Goal: Transaction & Acquisition: Subscribe to service/newsletter

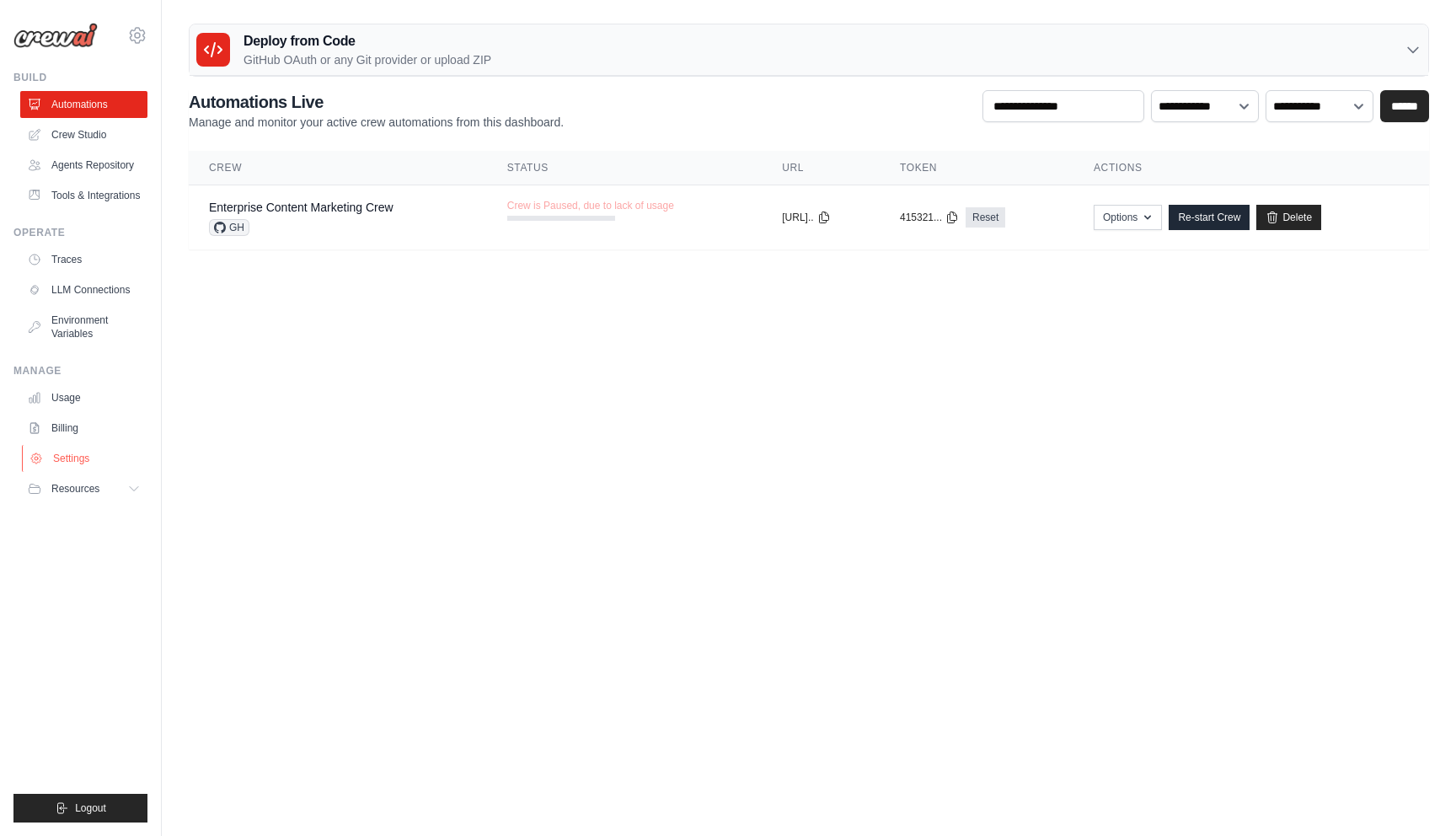
click at [84, 469] on link "Settings" at bounding box center [85, 459] width 127 height 27
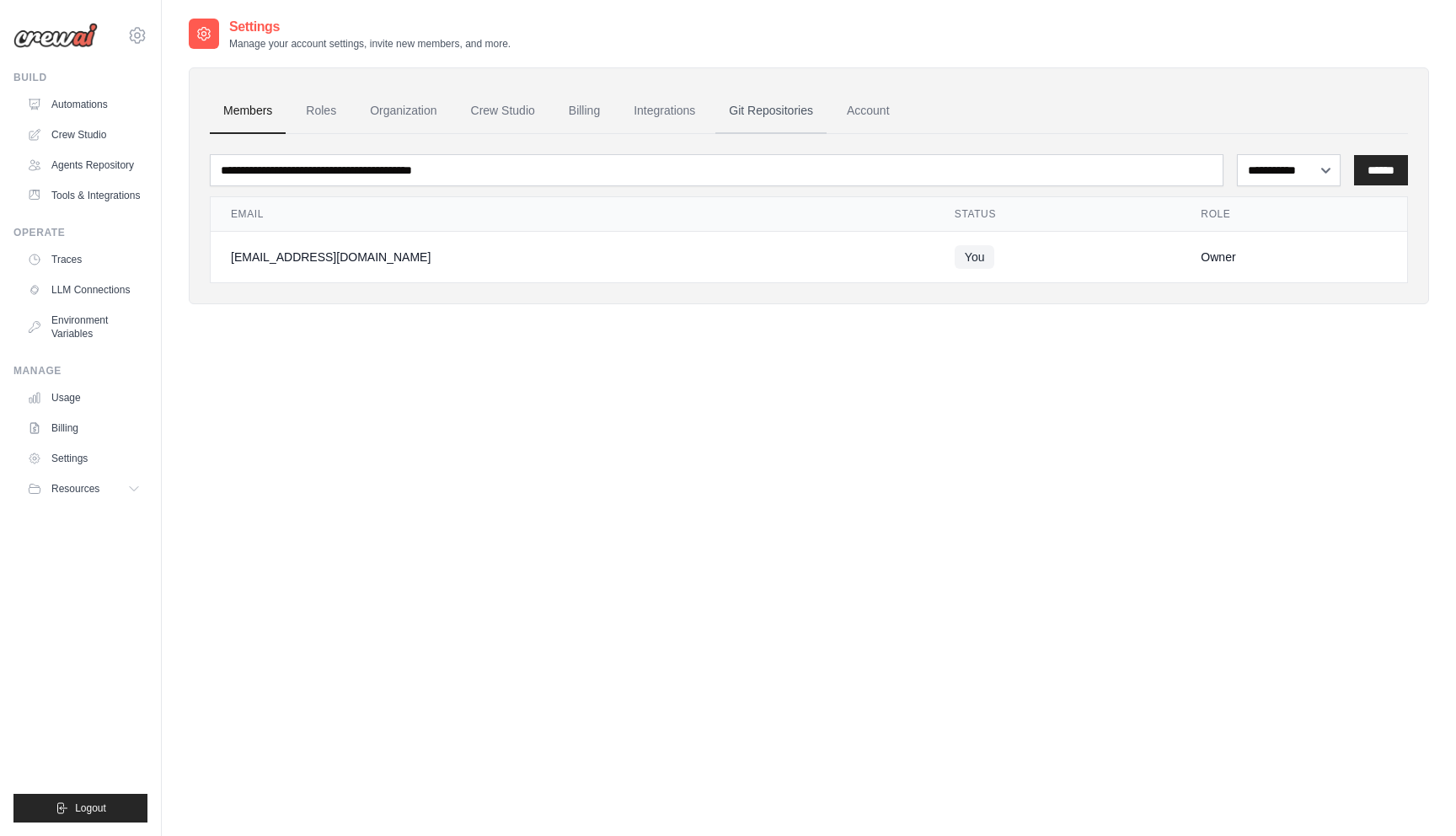
click at [778, 113] on link "Git Repositories" at bounding box center [770, 111] width 111 height 45
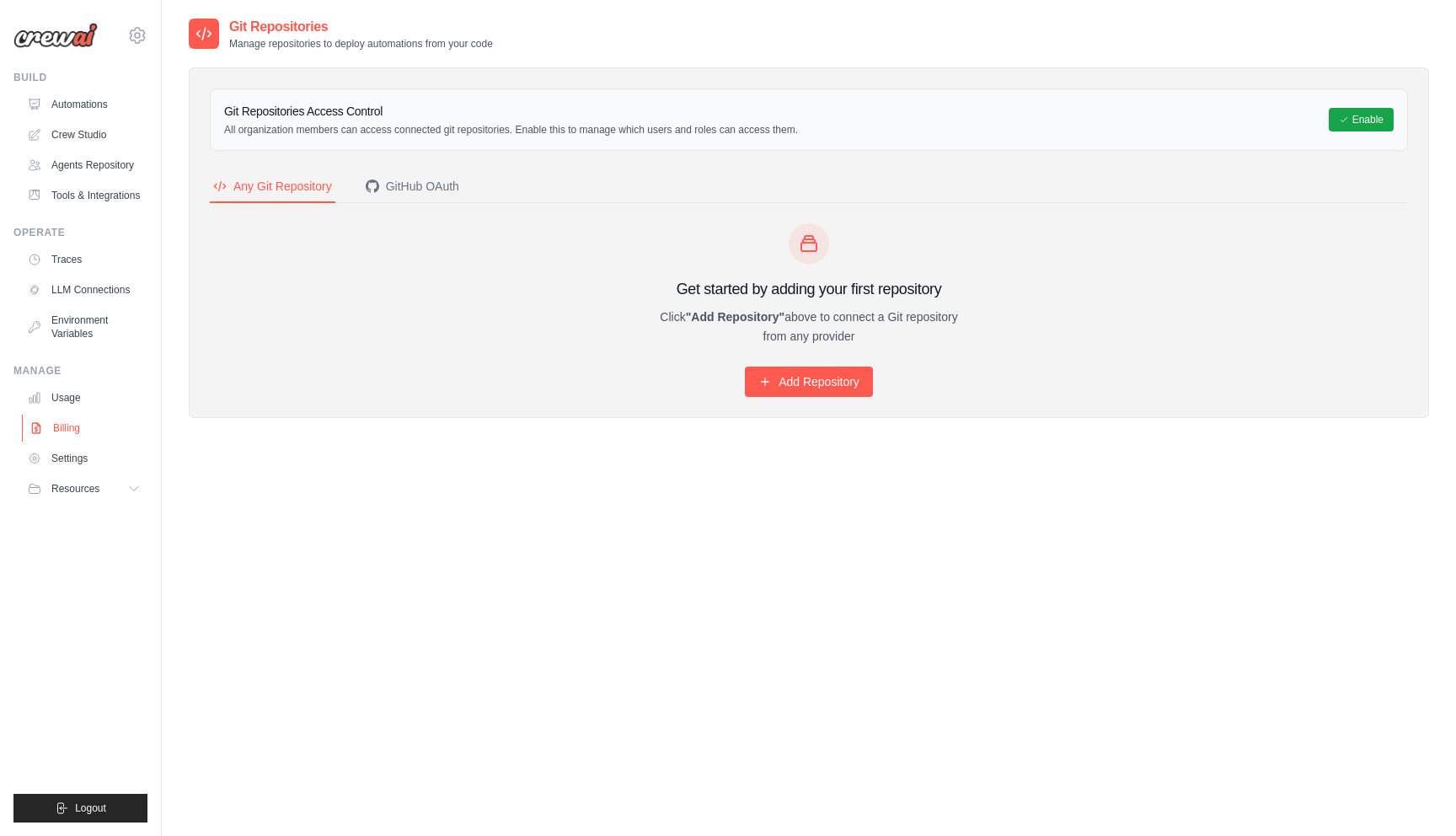
click at [71, 441] on link "Billing" at bounding box center [85, 428] width 127 height 27
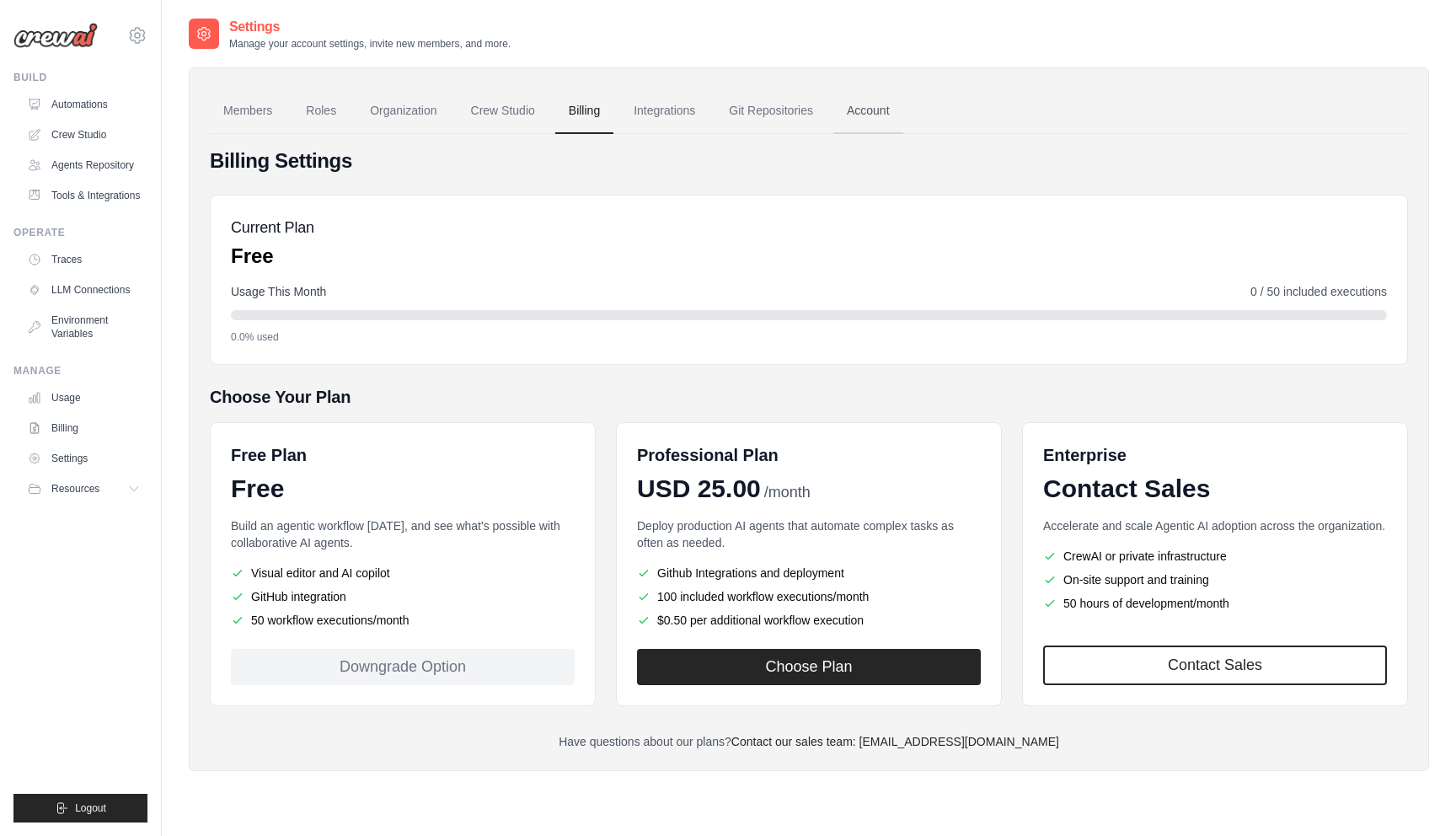
click at [904, 117] on link "Account" at bounding box center [867, 111] width 70 height 45
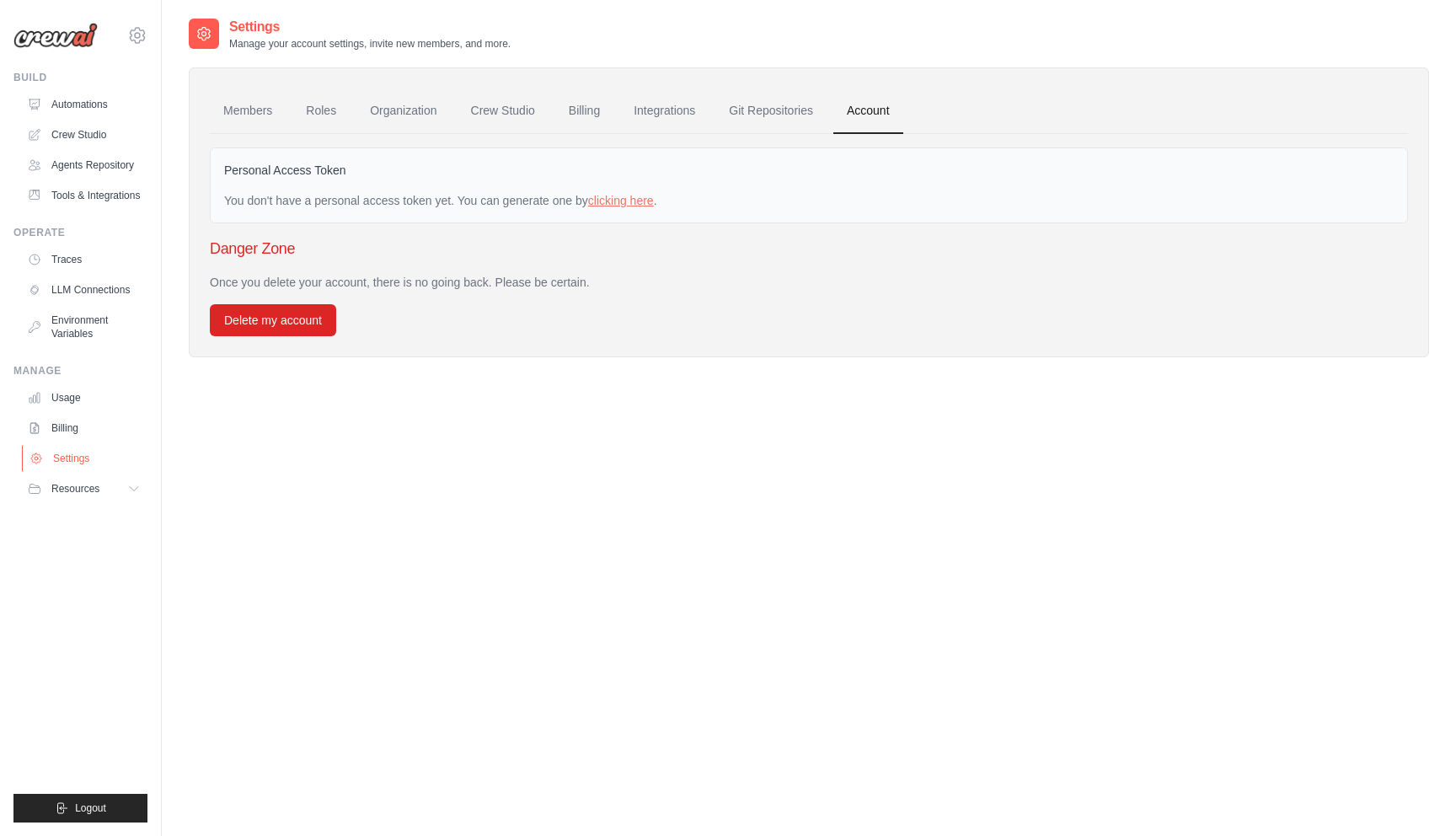
click at [76, 470] on link "Settings" at bounding box center [85, 459] width 127 height 27
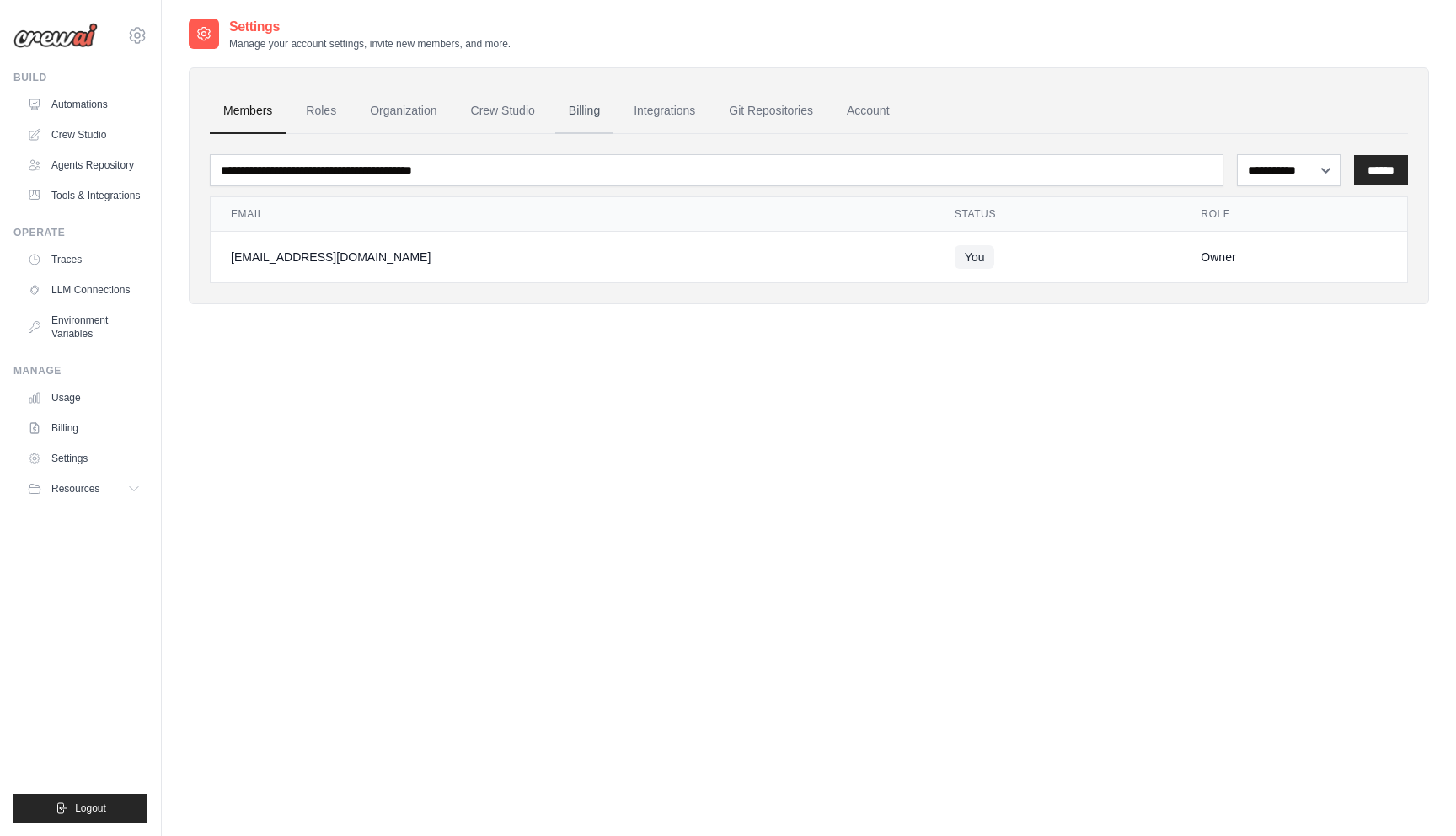
click at [613, 108] on link "Billing" at bounding box center [584, 111] width 58 height 45
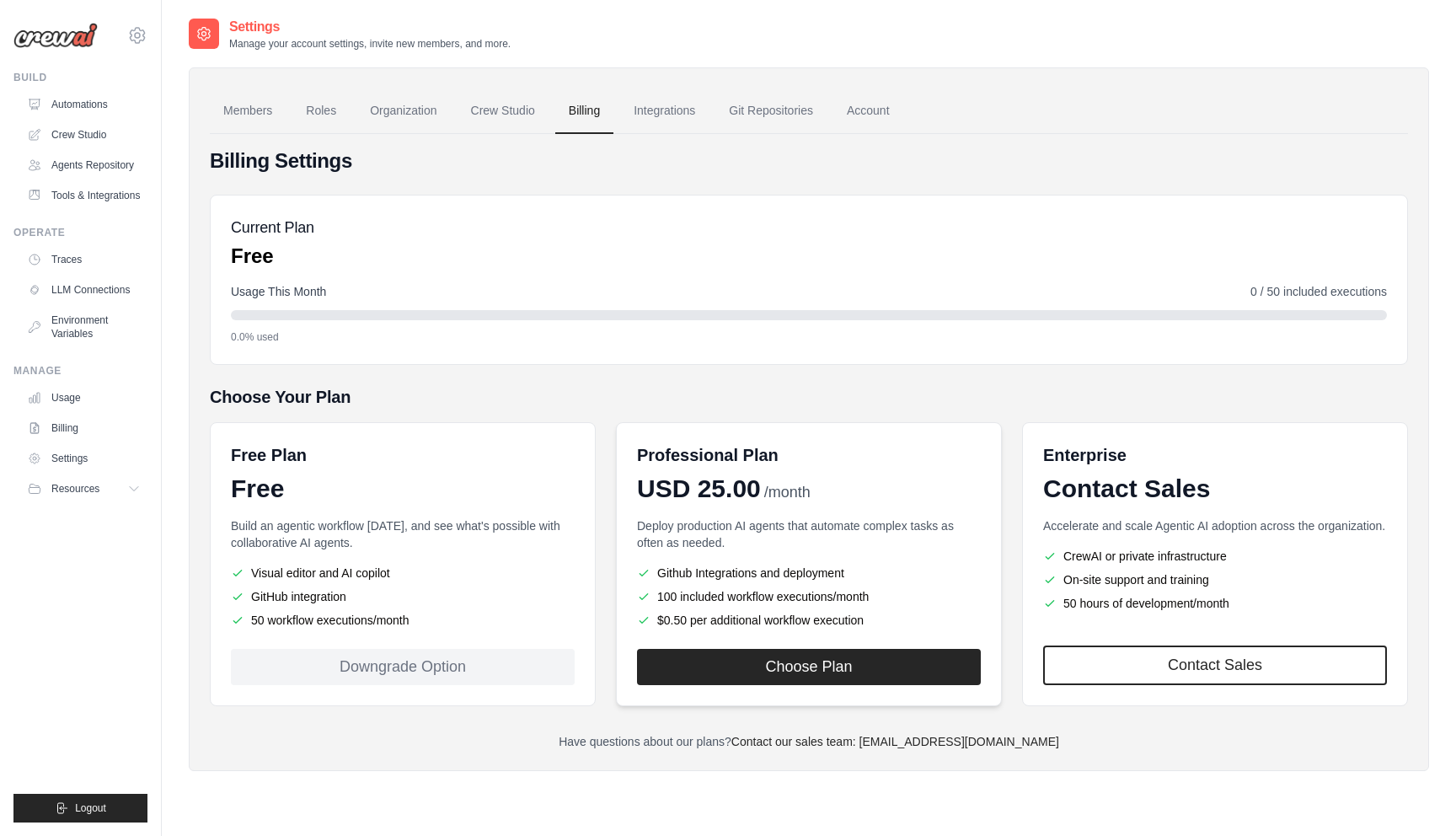
scroll to position [33, 0]
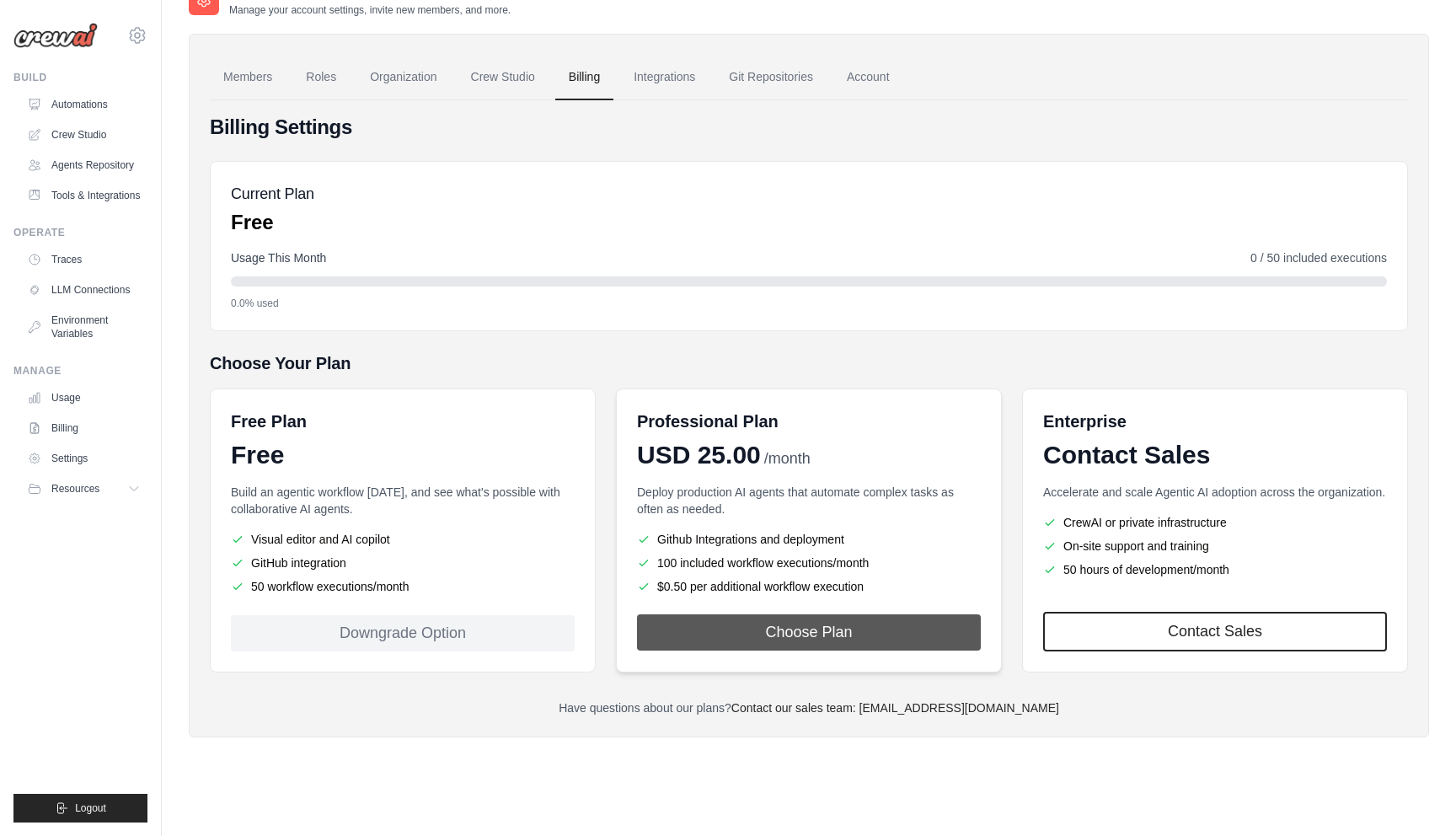
click at [813, 634] on button "Choose Plan" at bounding box center [809, 632] width 344 height 36
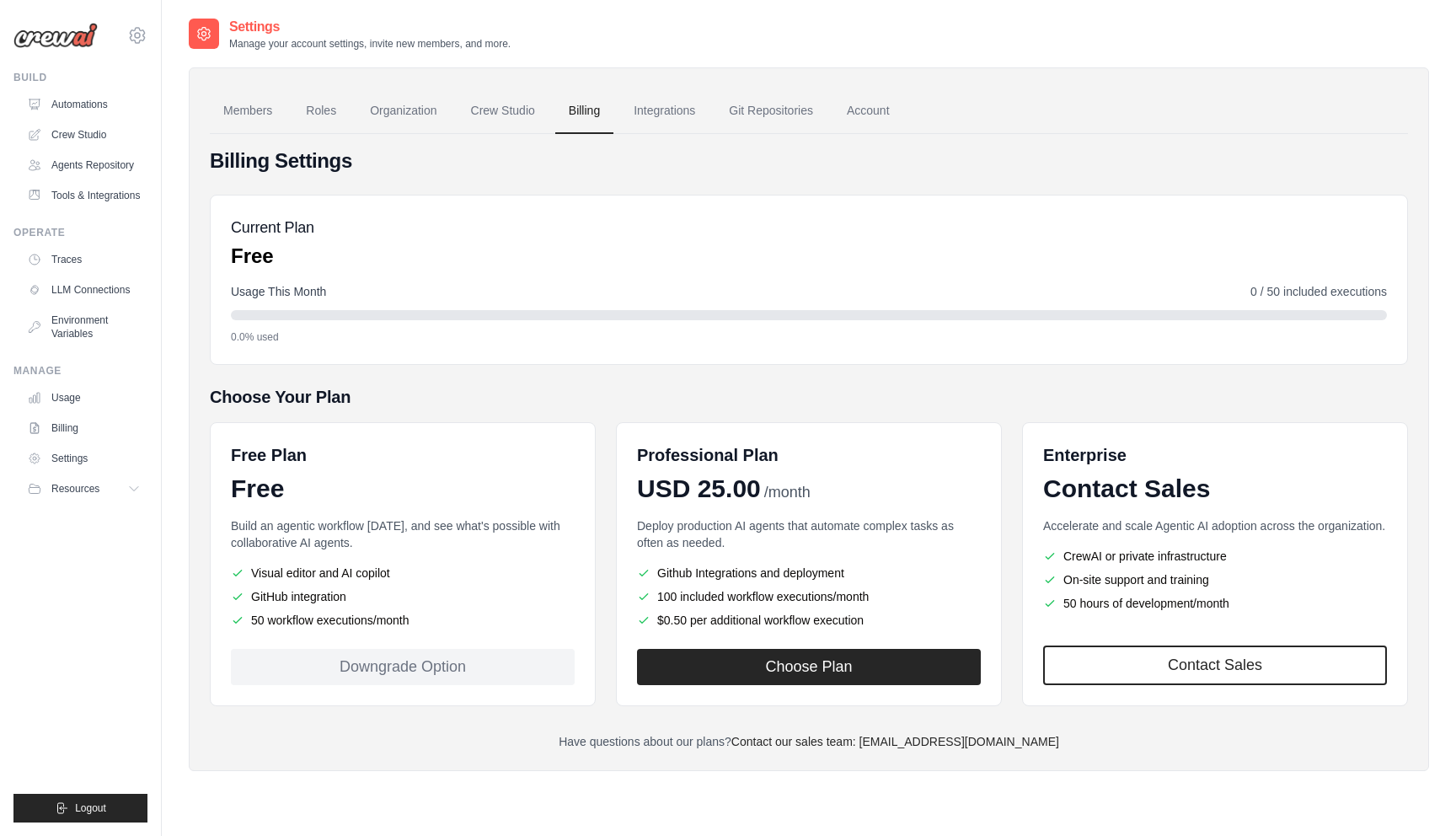
scroll to position [33, 0]
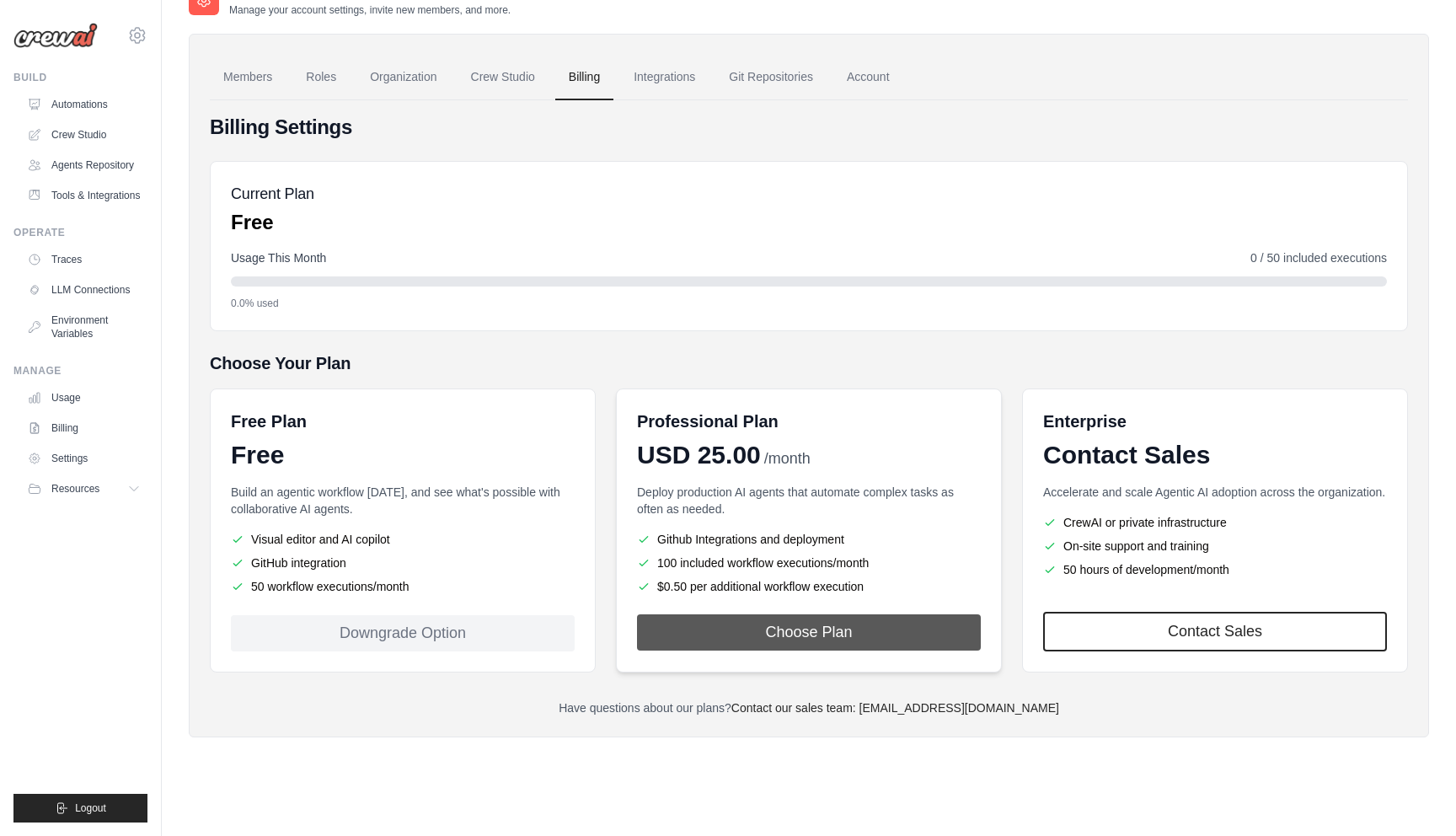
click at [784, 633] on button "Choose Plan" at bounding box center [809, 632] width 344 height 36
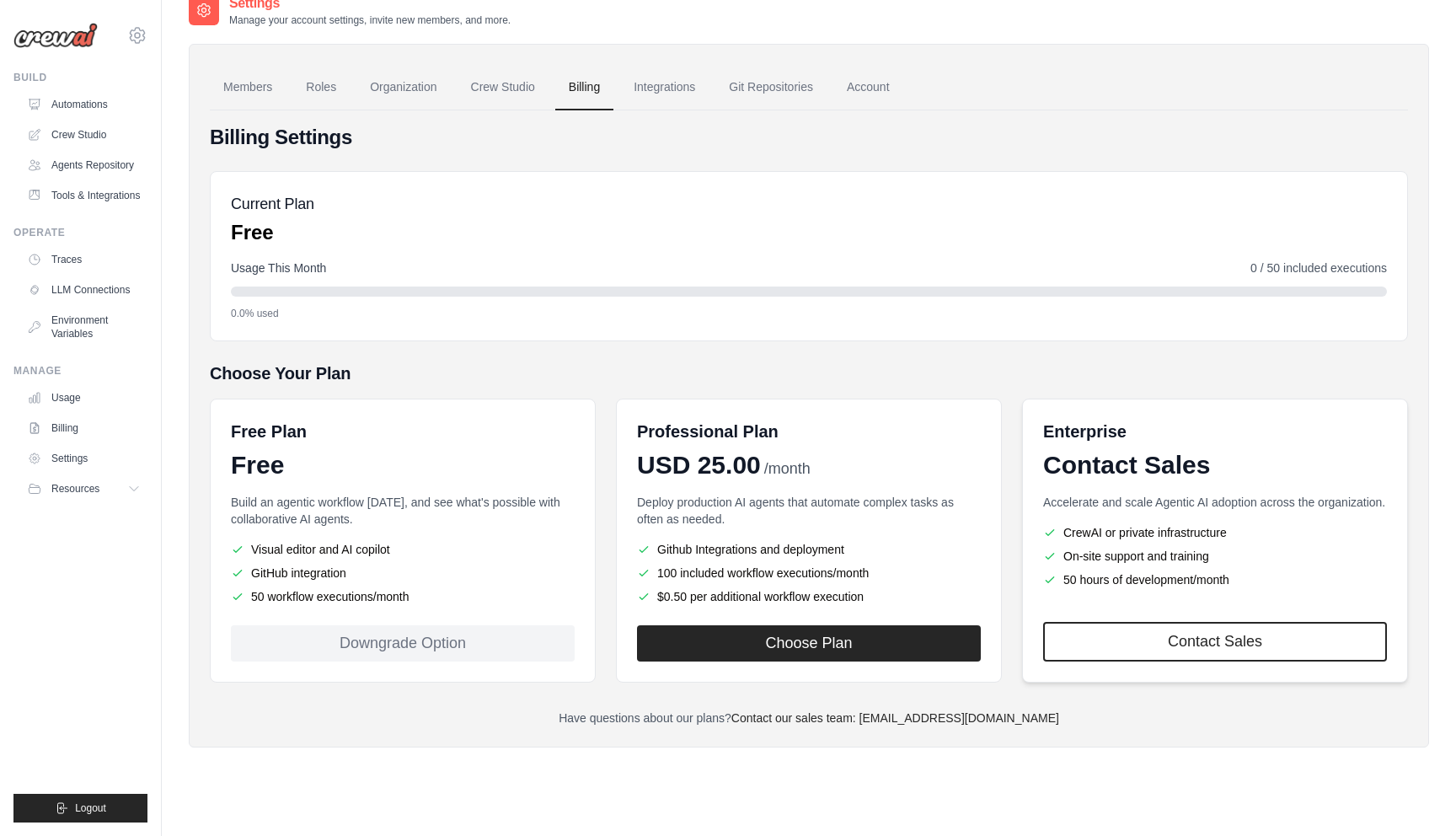
scroll to position [33, 0]
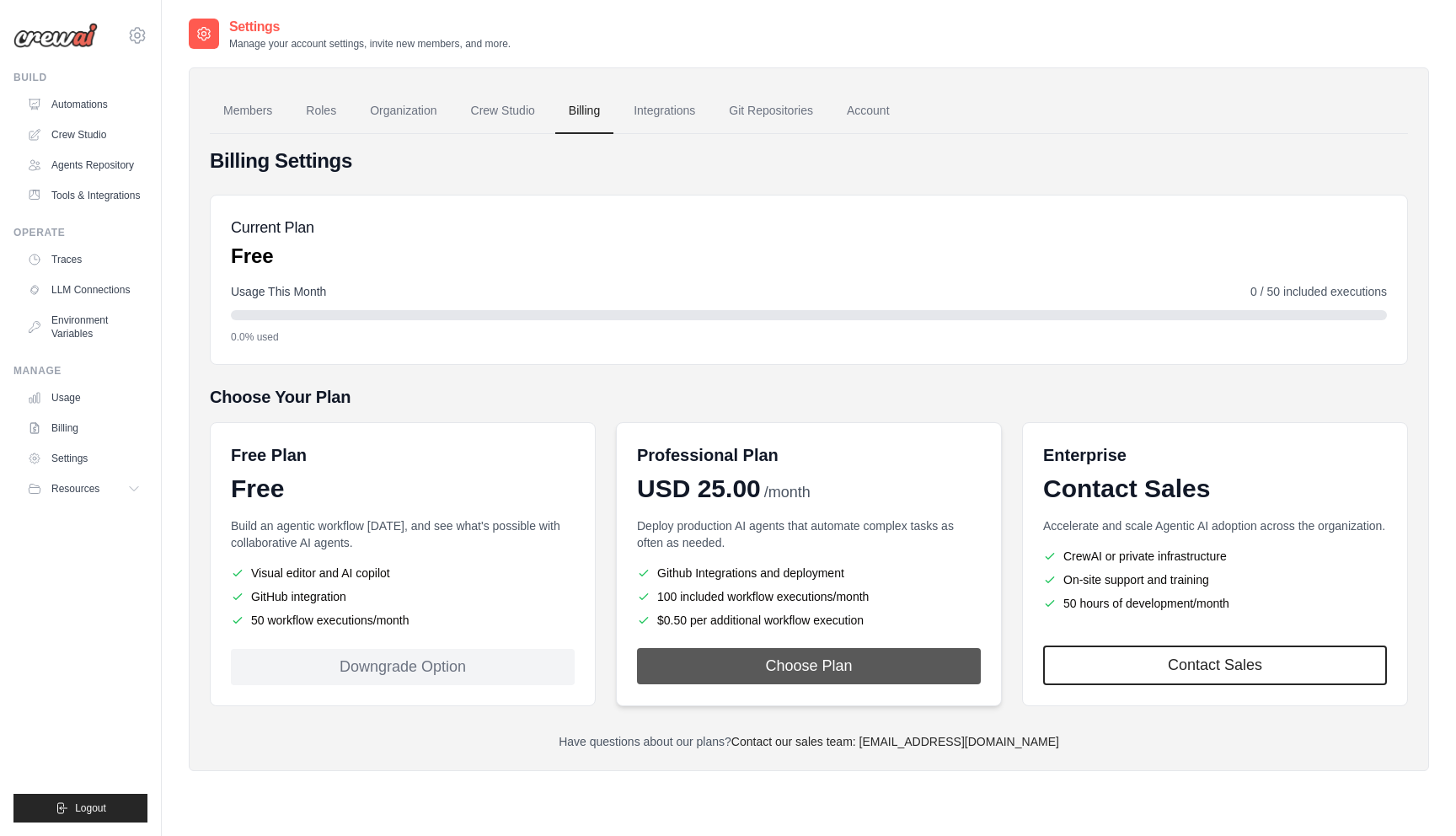
click at [729, 684] on button "Choose Plan" at bounding box center [809, 666] width 344 height 36
click at [841, 683] on button "Choose Plan" at bounding box center [809, 666] width 344 height 36
